Goal: Information Seeking & Learning: Learn about a topic

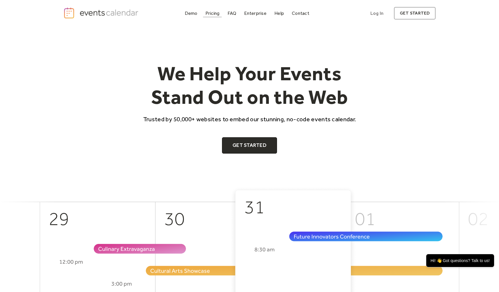
click at [212, 15] on div "Pricing" at bounding box center [212, 13] width 14 height 3
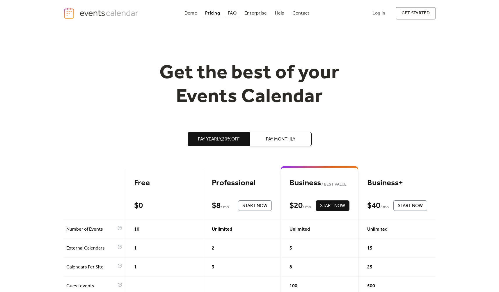
click at [229, 13] on div "FAQ" at bounding box center [232, 13] width 9 height 3
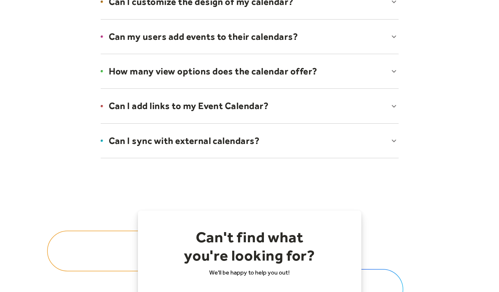
scroll to position [436, 0]
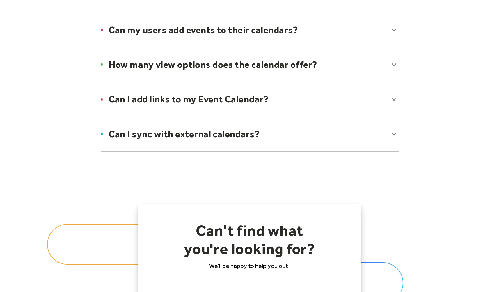
click at [199, 138] on div at bounding box center [250, 133] width 310 height 35
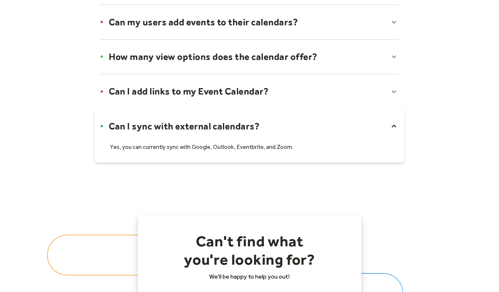
scroll to position [379, 0]
